Goal: Information Seeking & Learning: Learn about a topic

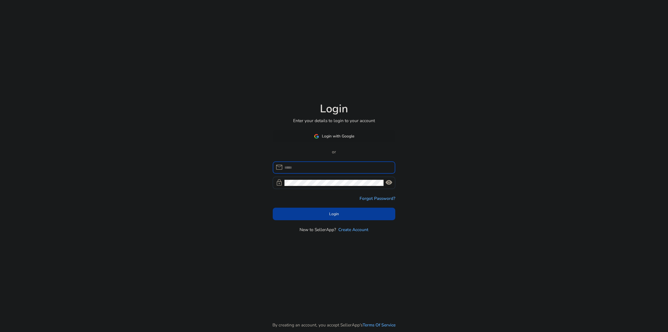
type input "**********"
click at [339, 135] on span "Login with Google" at bounding box center [338, 136] width 32 height 6
click at [335, 216] on span "Login" at bounding box center [334, 214] width 10 height 6
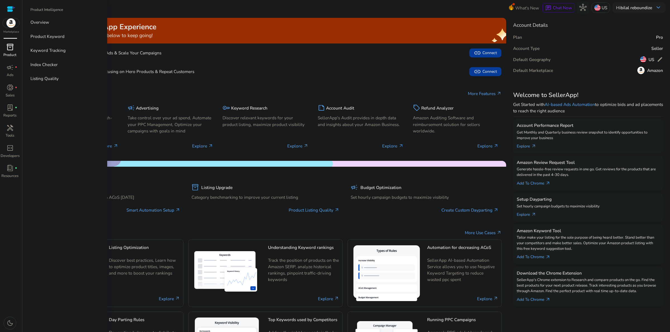
click at [16, 56] on p "Product" at bounding box center [9, 55] width 13 height 6
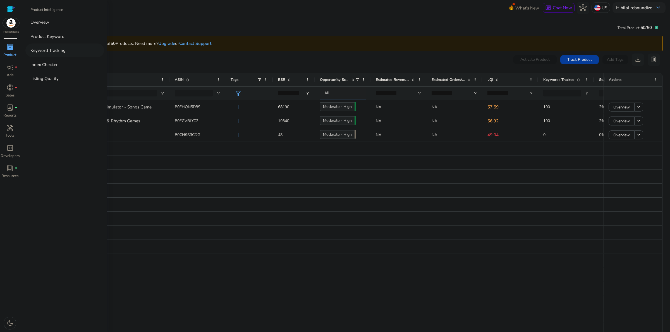
click at [64, 52] on p "Keyword Tracking" at bounding box center [47, 50] width 35 height 6
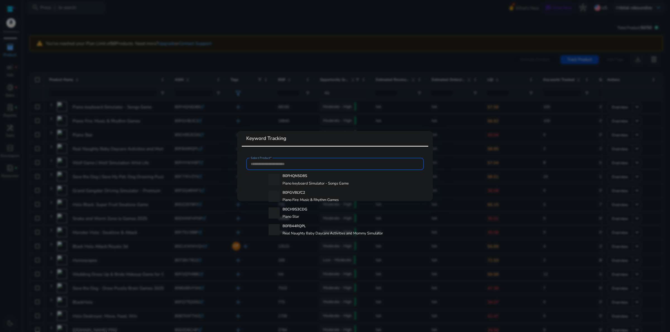
click at [324, 57] on div at bounding box center [335, 166] width 670 height 332
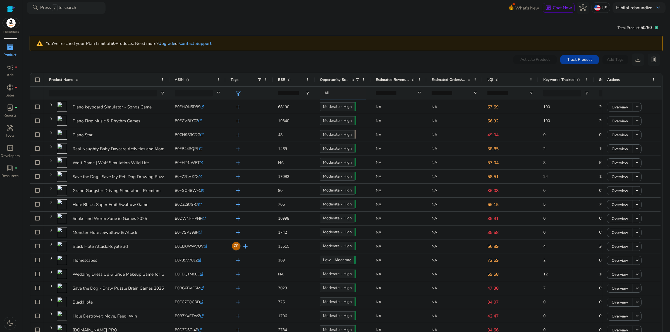
click at [163, 43] on link "Upgrade" at bounding box center [166, 43] width 17 height 6
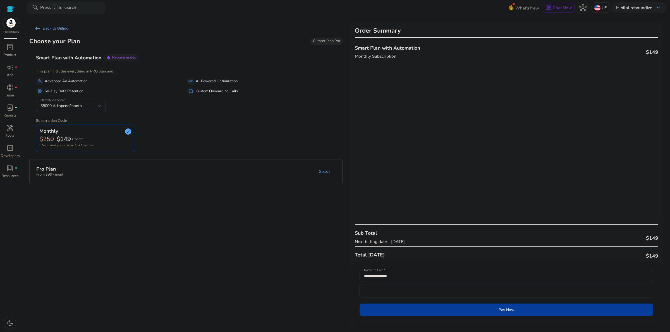
click at [37, 27] on span "arrow_left_alt" at bounding box center [37, 28] width 7 height 7
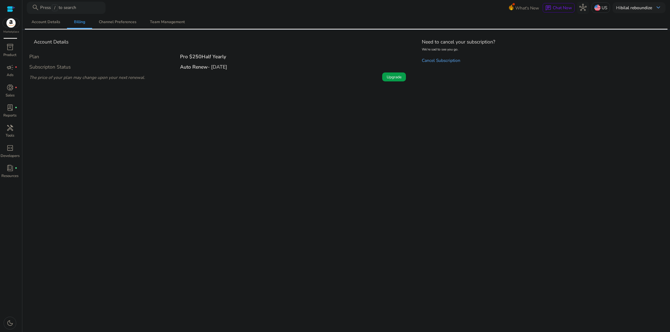
drag, startPoint x: 528, startPoint y: 138, endPoint x: 581, endPoint y: 111, distance: 59.8
click at [560, 121] on div "We are getting things ready for you... Account Details Billing Channel Preferen…" at bounding box center [346, 173] width 643 height 317
click at [10, 50] on span "inventory_2" at bounding box center [9, 47] width 7 height 7
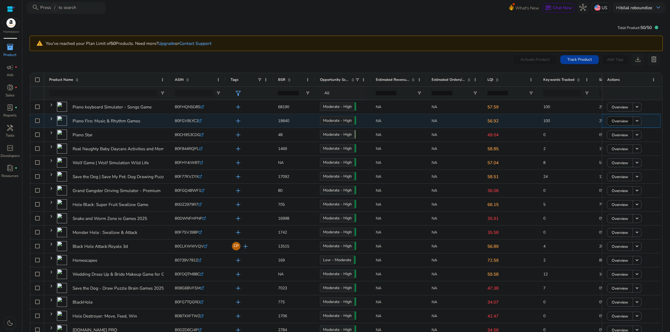
click at [615, 123] on span "Overview" at bounding box center [620, 121] width 16 height 11
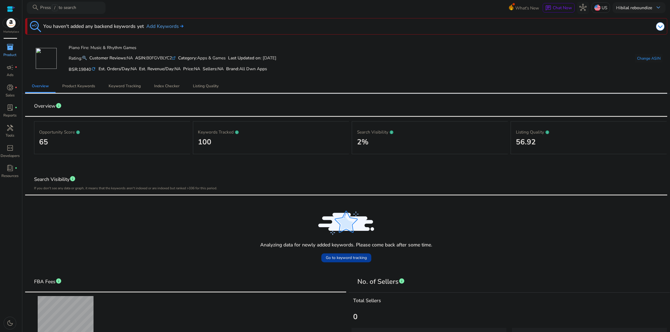
drag, startPoint x: 361, startPoint y: 143, endPoint x: 396, endPoint y: 147, distance: 35.1
click at [391, 143] on h2 "2%" at bounding box center [430, 142] width 146 height 9
click at [527, 143] on h2 "56.92" at bounding box center [589, 142] width 146 height 9
click at [127, 88] on span "Keyword Tracking" at bounding box center [125, 86] width 32 height 4
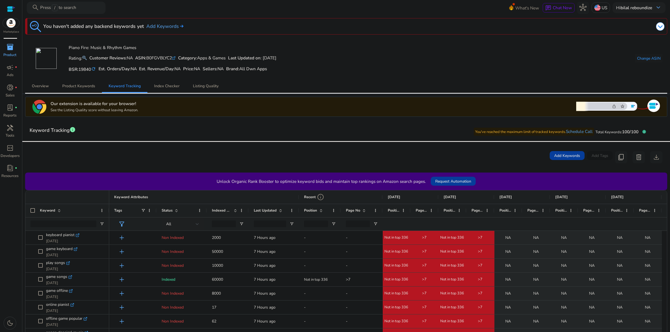
click at [366, 212] on div "Page No" at bounding box center [359, 211] width 26 height 10
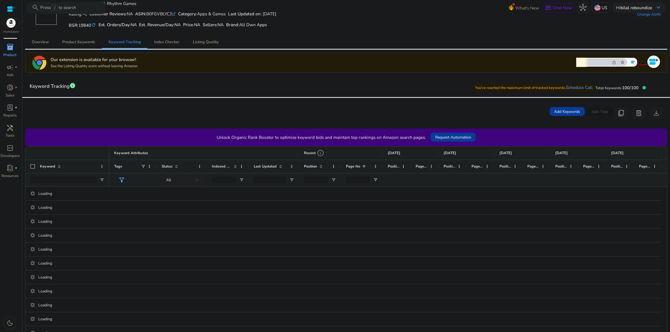
scroll to position [46, 0]
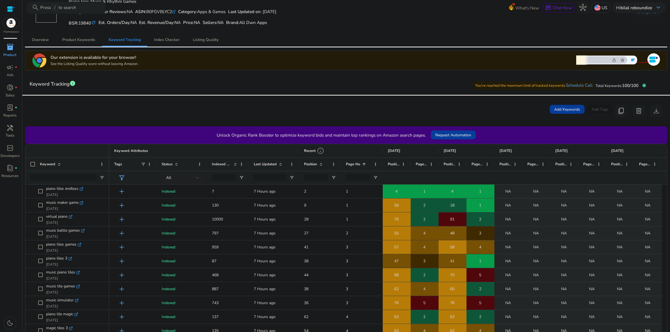
click at [35, 158] on div "Keyword" at bounding box center [67, 164] width 84 height 13
click at [34, 166] on div "Keyword" at bounding box center [67, 164] width 84 height 13
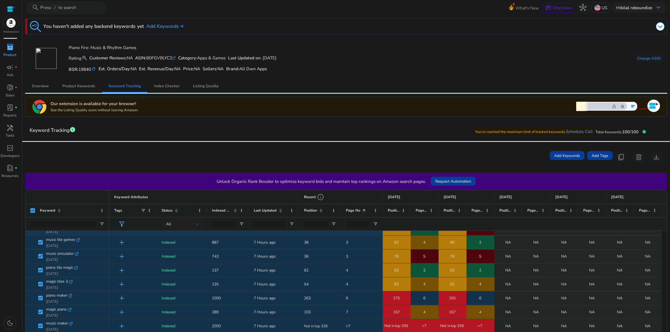
scroll to position [0, 0]
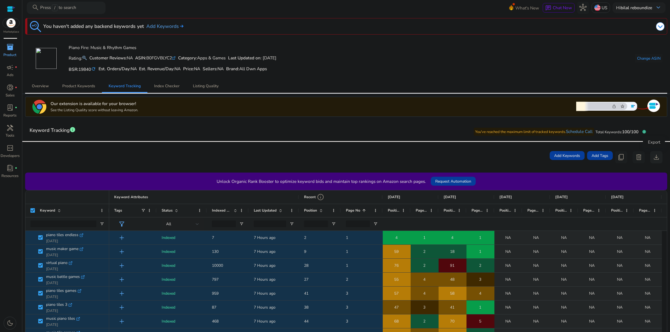
click at [653, 158] on span "download" at bounding box center [656, 157] width 7 height 7
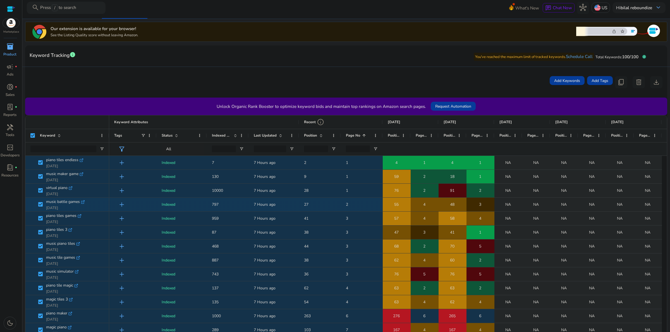
scroll to position [32, 0]
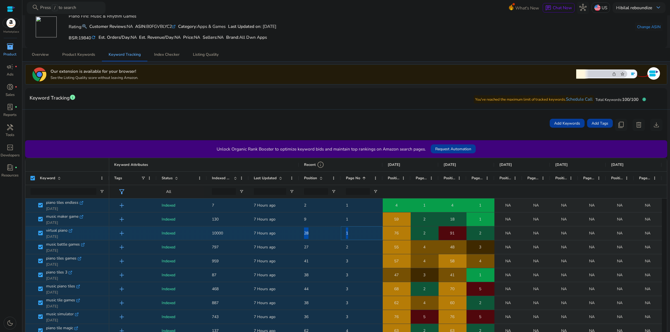
drag, startPoint x: 359, startPoint y: 235, endPoint x: 228, endPoint y: 240, distance: 131.6
click at [297, 234] on div "add Indexed 10000 7 Hours ago 28 1 76 2 91 2 NA NA NA NA NA NA NA NA" at bounding box center [469, 234] width 720 height 14
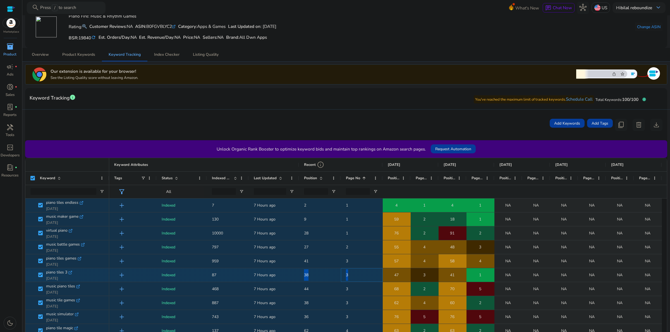
drag, startPoint x: 347, startPoint y: 277, endPoint x: 298, endPoint y: 274, distance: 49.2
click at [298, 274] on div "add Indexed 87 7 Hours ago 38 3 47 3 41 1 NA NA NA NA NA NA NA NA" at bounding box center [469, 276] width 720 height 14
drag, startPoint x: 487, startPoint y: 275, endPoint x: 305, endPoint y: 273, distance: 182.6
click at [305, 273] on div "add Indexed 87 7 Hours ago 38 3 47 3 41 1 NA NA NA NA NA NA NA NA" at bounding box center [469, 276] width 720 height 14
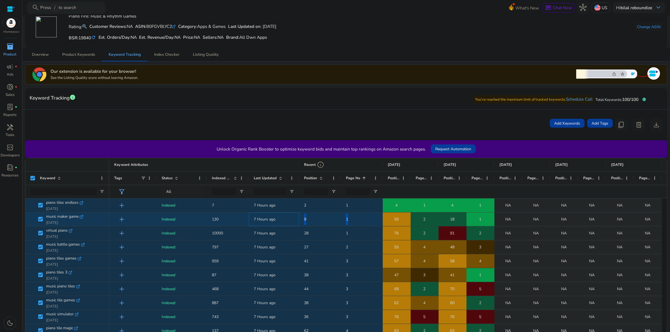
drag, startPoint x: 298, startPoint y: 220, endPoint x: 351, endPoint y: 221, distance: 52.8
click at [351, 221] on div "add Indexed 130 7 Hours ago 9 1 59 2 18 1 NA NA NA NA NA NA NA NA" at bounding box center [469, 220] width 720 height 14
click at [352, 218] on span "1" at bounding box center [361, 219] width 31 height 11
drag, startPoint x: 488, startPoint y: 218, endPoint x: 443, endPoint y: 221, distance: 45.0
click at [443, 221] on div "add Indexed 130 7 Hours ago 9 1 59 2 18 1 NA NA NA NA NA NA NA NA" at bounding box center [469, 220] width 720 height 14
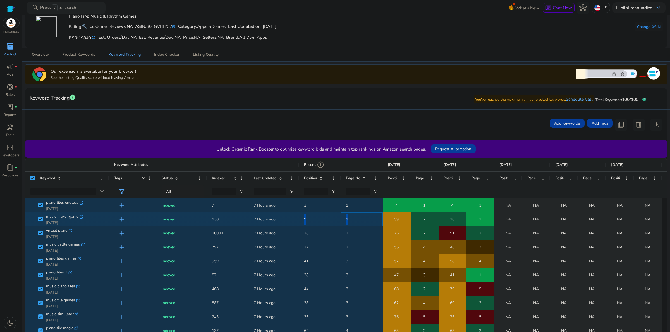
drag, startPoint x: 350, startPoint y: 218, endPoint x: 302, endPoint y: 218, distance: 48.3
click at [302, 218] on div "add Indexed 130 7 Hours ago 9 1 59 2 18 1 NA NA NA NA NA NA NA NA" at bounding box center [469, 220] width 720 height 14
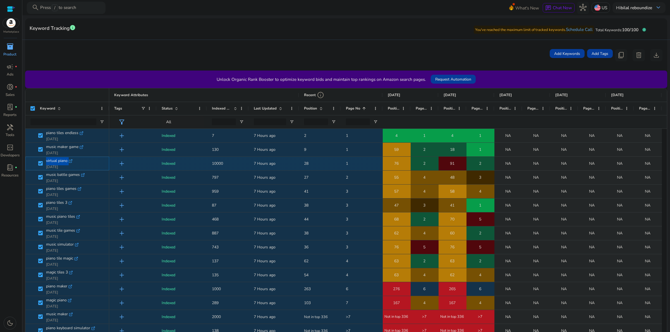
drag, startPoint x: 45, startPoint y: 161, endPoint x: 71, endPoint y: 162, distance: 25.7
click at [71, 162] on span "virtual piano .st0{fill:#2c8af8} Aug 15, 2025" at bounding box center [71, 163] width 66 height 12
copy span "virtual piano .st0{fill:#2c8af8}"
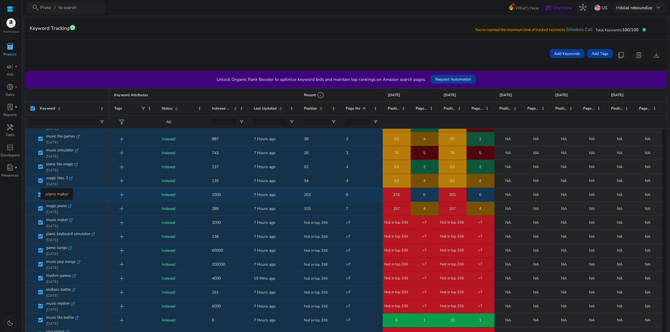
scroll to position [71, 0]
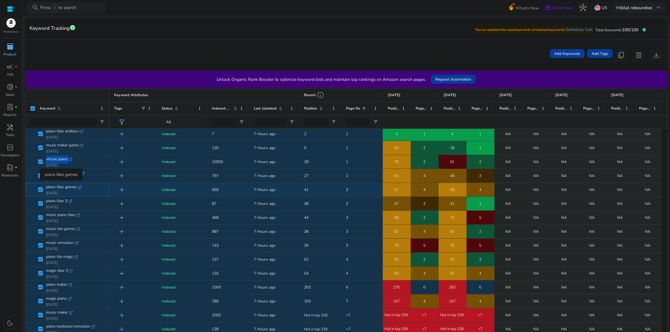
click at [67, 189] on span "piano tiles games" at bounding box center [61, 187] width 30 height 9
drag, startPoint x: 67, startPoint y: 189, endPoint x: 71, endPoint y: 189, distance: 4.2
click at [71, 189] on span "piano tiles games" at bounding box center [61, 187] width 30 height 9
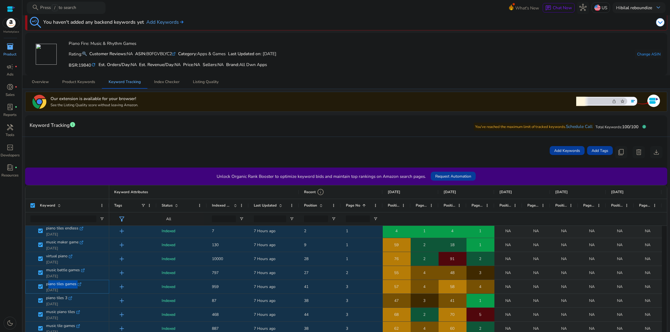
scroll to position [0, 0]
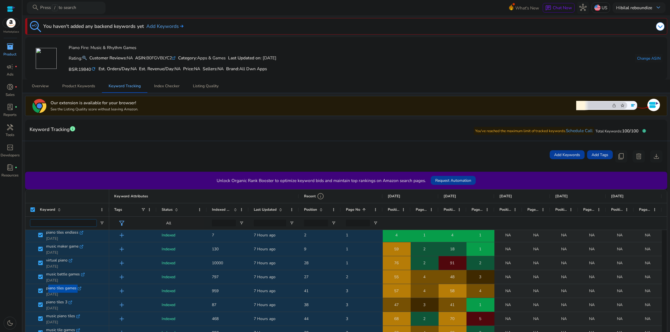
click at [61, 225] on input "Keyword Filter Input" at bounding box center [63, 223] width 66 height 7
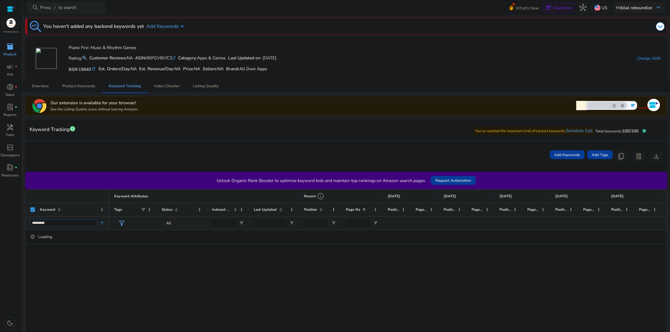
type input "**********"
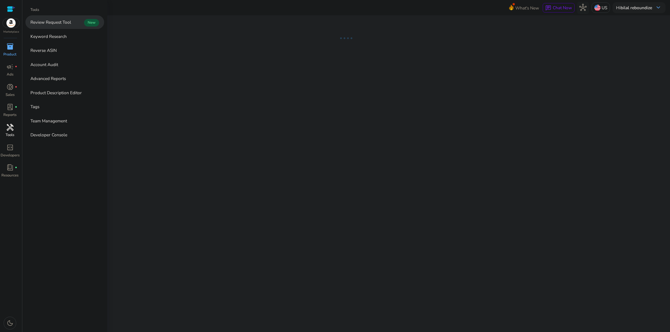
click at [10, 131] on span "handyman" at bounding box center [9, 127] width 7 height 7
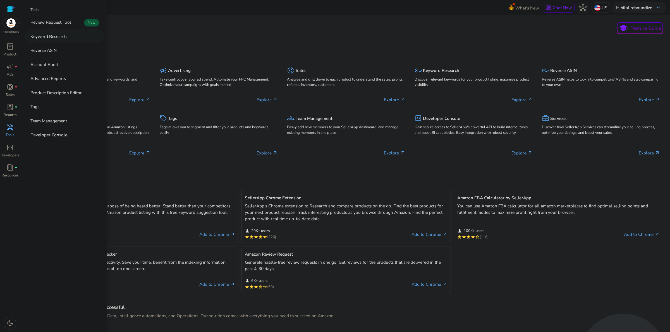
click at [63, 35] on p "Keyword Research" at bounding box center [48, 36] width 36 height 6
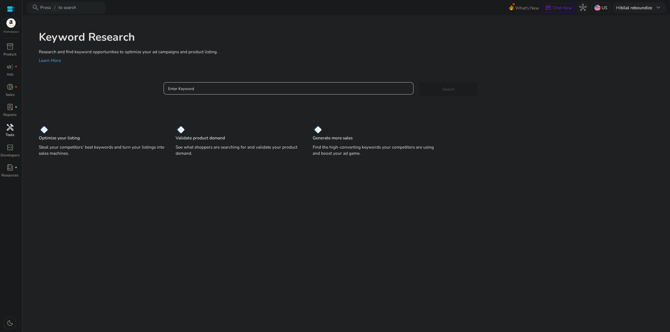
click at [282, 90] on input "Enter Keyword" at bounding box center [288, 88] width 241 height 6
paste input "**********"
type input "**********"
click at [450, 87] on span "Search" at bounding box center [448, 90] width 12 height 6
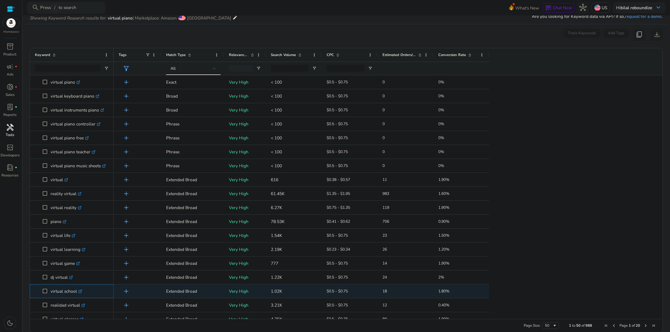
drag, startPoint x: 49, startPoint y: 289, endPoint x: 84, endPoint y: 288, distance: 35.2
click at [84, 288] on span "virtual school .st0{fill:#2c8af8}" at bounding box center [76, 291] width 66 height 11
copy span "virtual school"
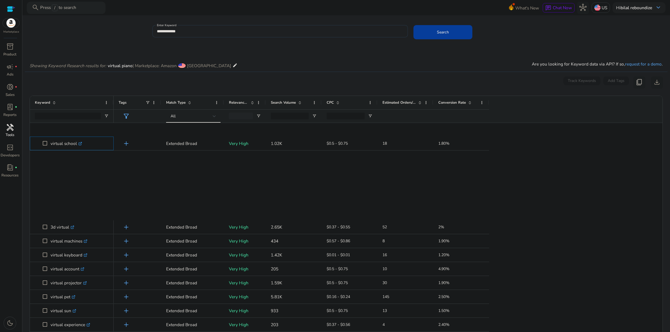
scroll to position [454, 0]
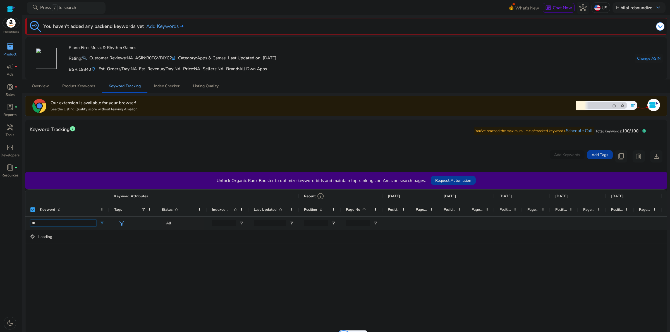
type input "*"
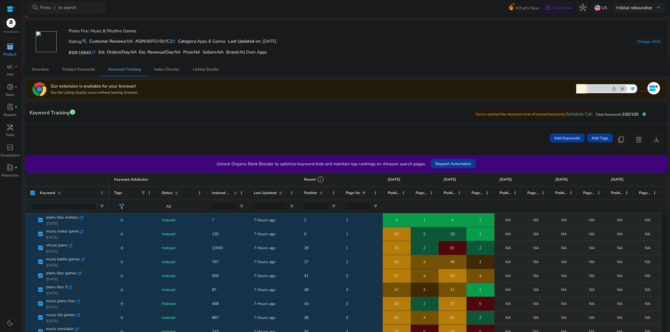
scroll to position [23, 0]
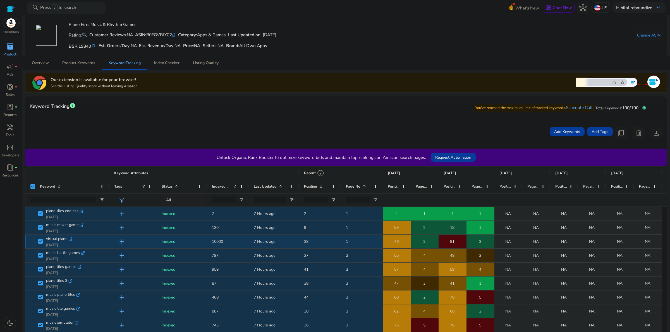
click at [72, 240] on icon ".st0{fill:#2c8af8}" at bounding box center [71, 240] width 4 height 4
drag, startPoint x: 349, startPoint y: 243, endPoint x: 303, endPoint y: 240, distance: 45.6
click at [303, 240] on div "add Indexed 10000 7 Hours ago 28 1 76 2 91 2 NA NA NA NA NA NA NA NA" at bounding box center [469, 242] width 720 height 14
